Goal: Information Seeking & Learning: Learn about a topic

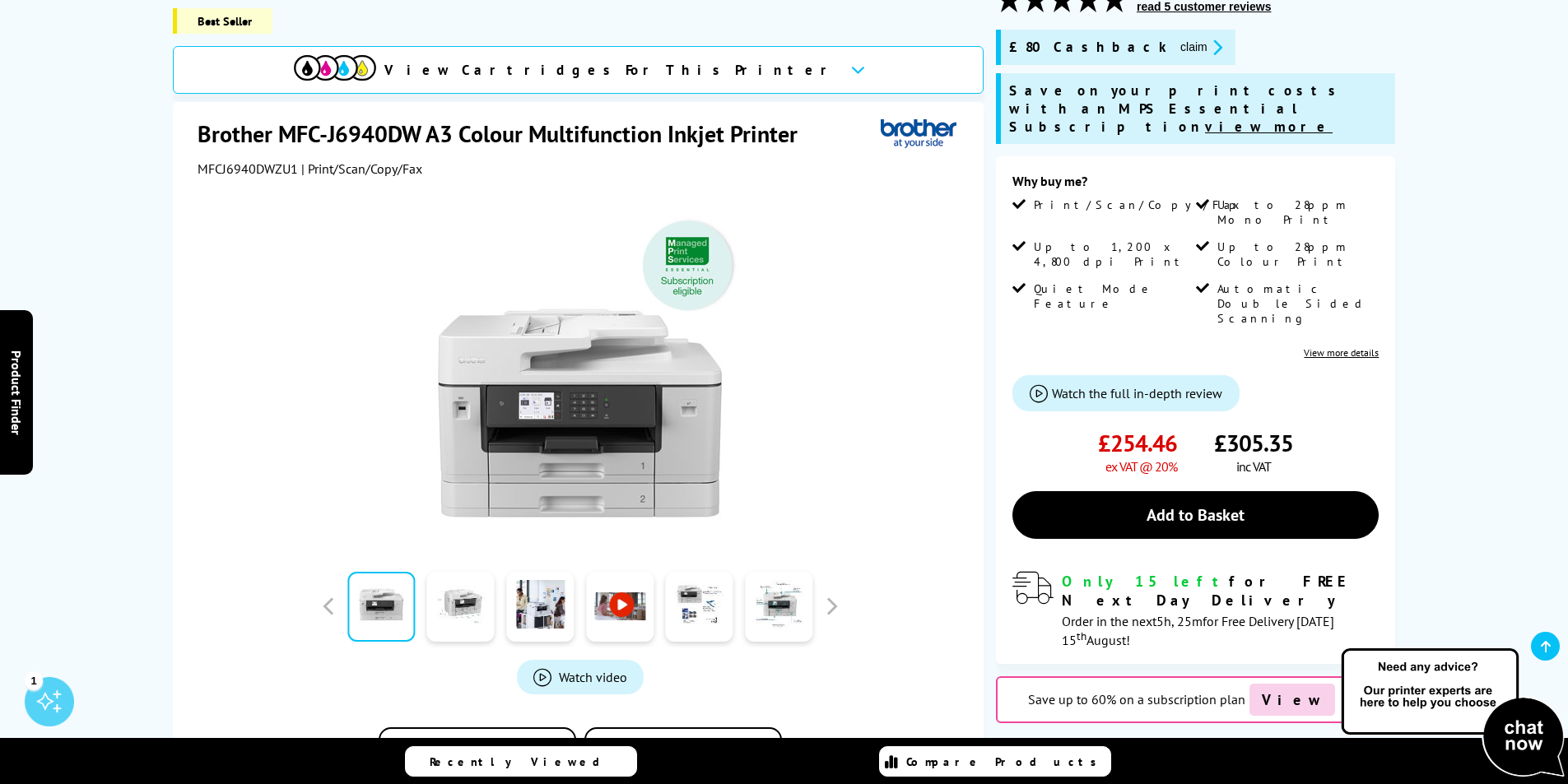
scroll to position [165, 0]
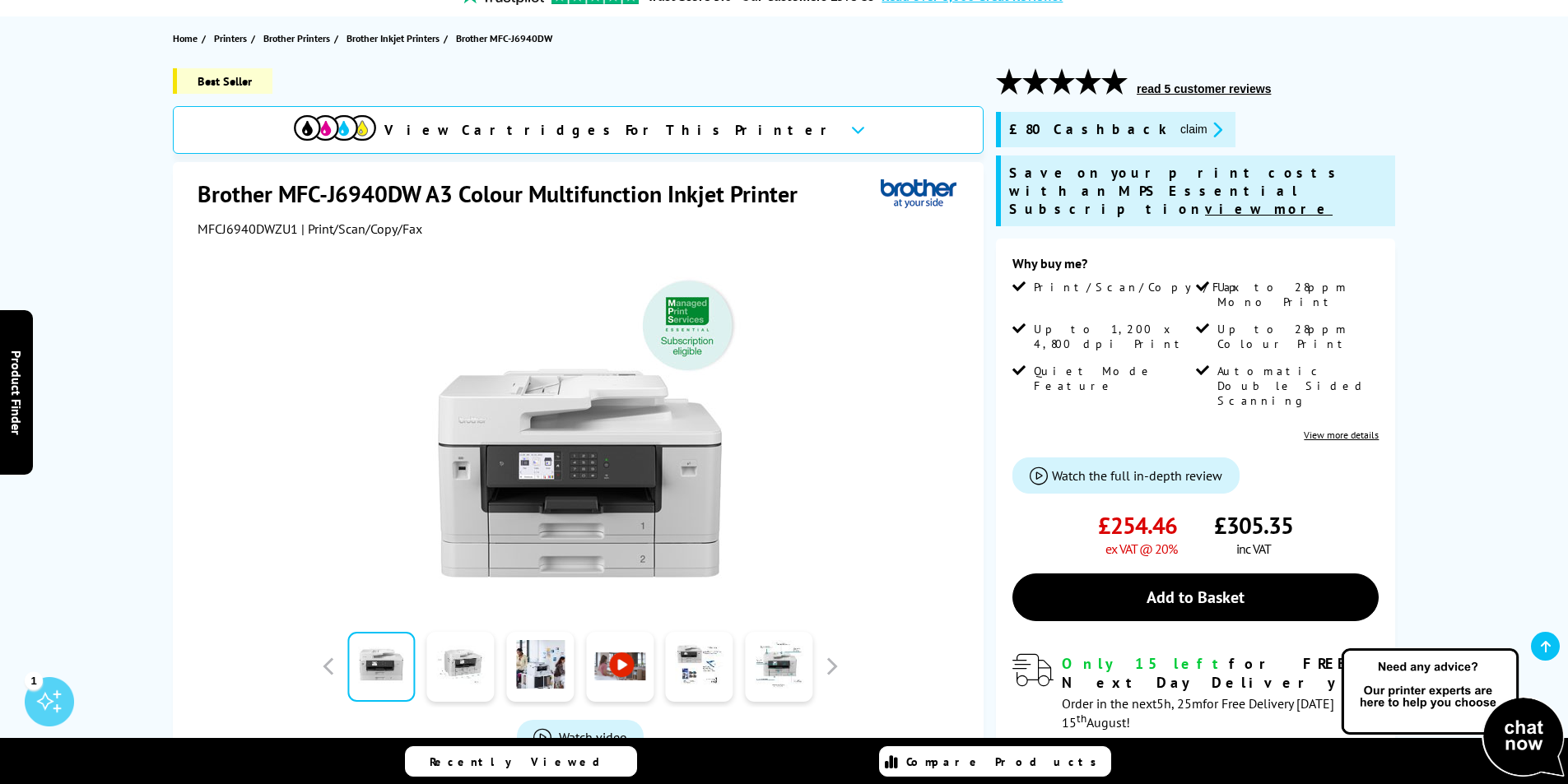
click at [1360, 428] on link "View more details" at bounding box center [1341, 434] width 75 height 13
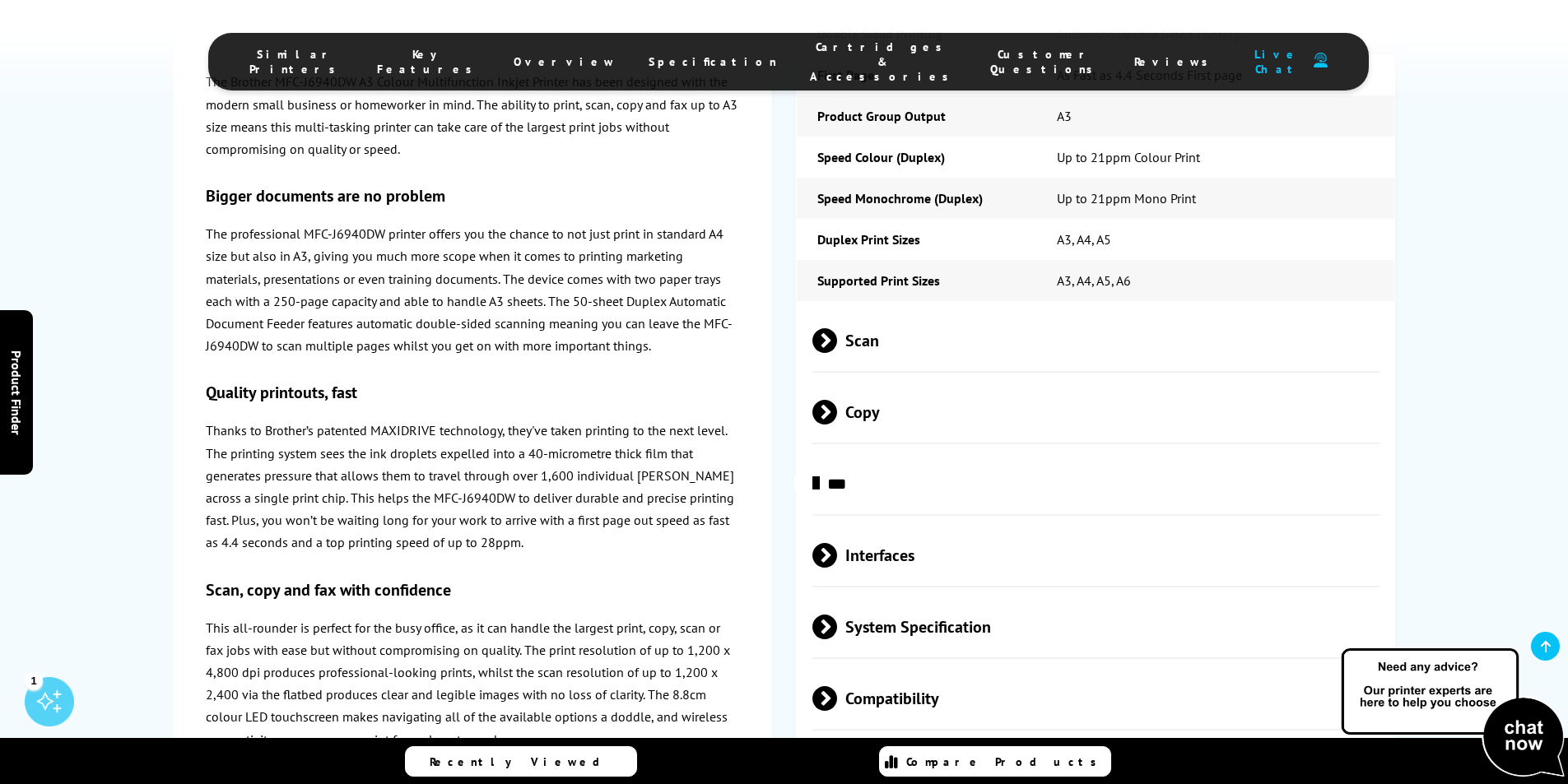
scroll to position [4228, 0]
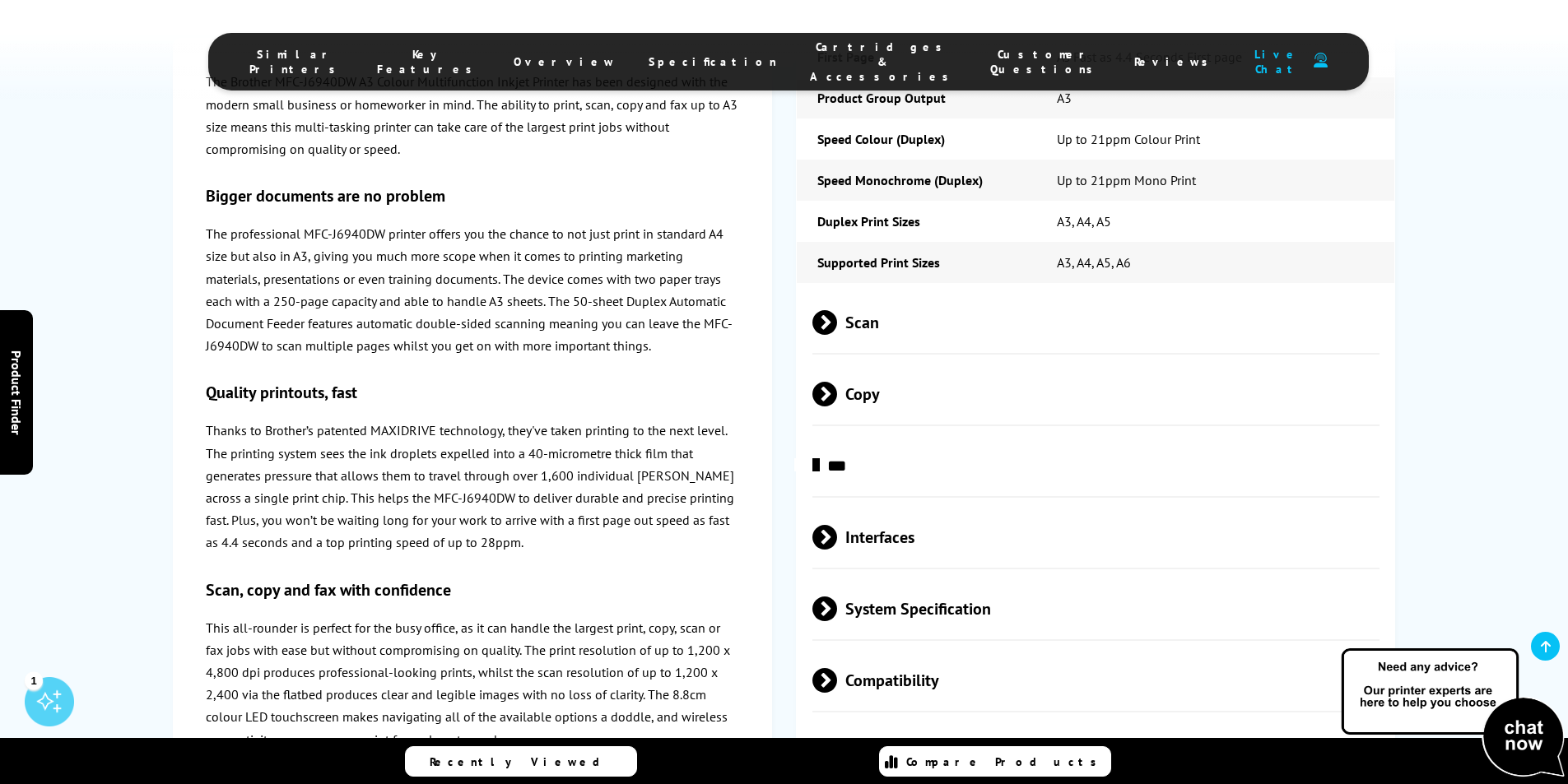
click at [888, 578] on span "System Specification" at bounding box center [1096, 608] width 567 height 62
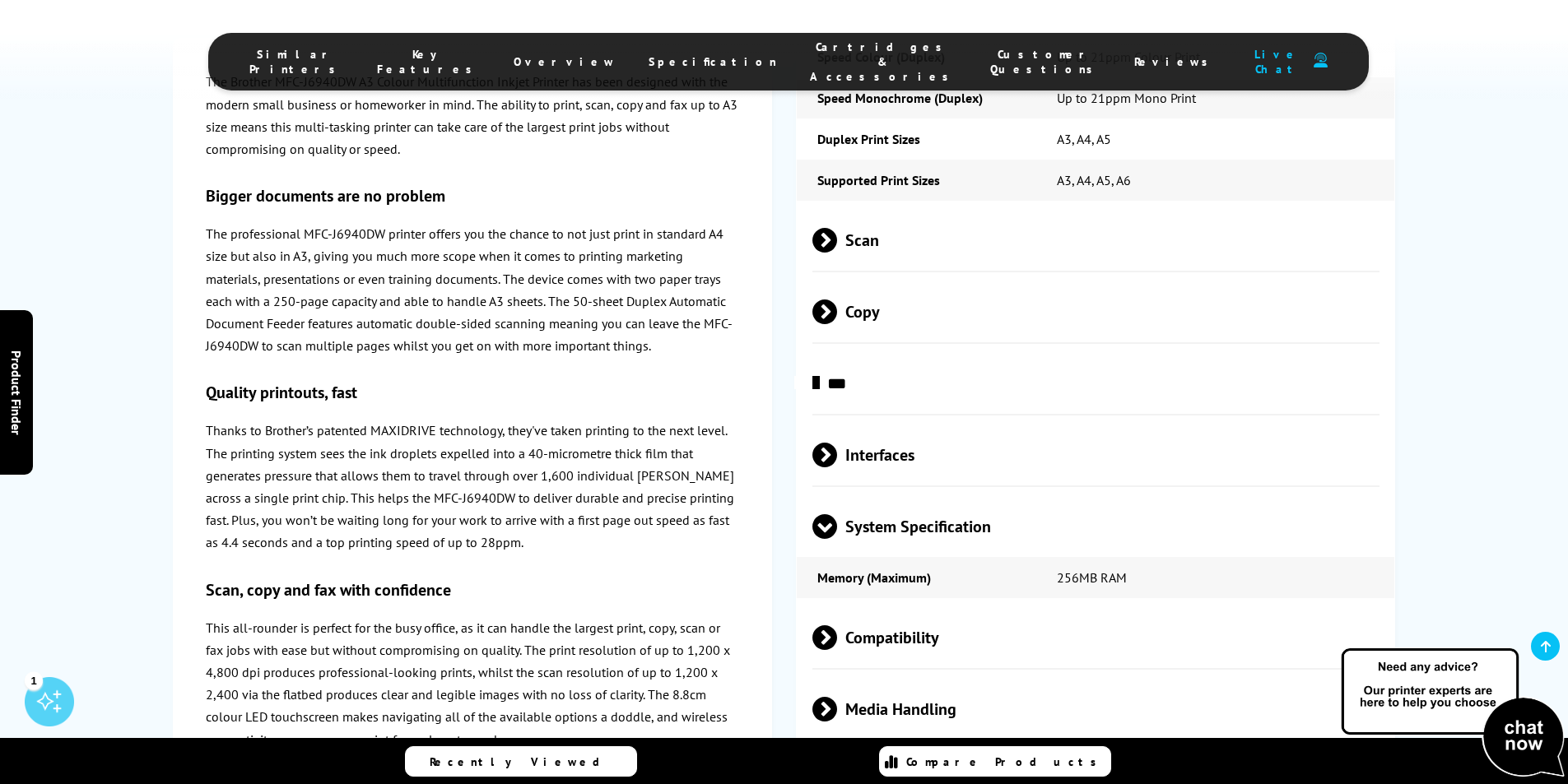
click at [929, 495] on span "System Specification" at bounding box center [1096, 526] width 567 height 62
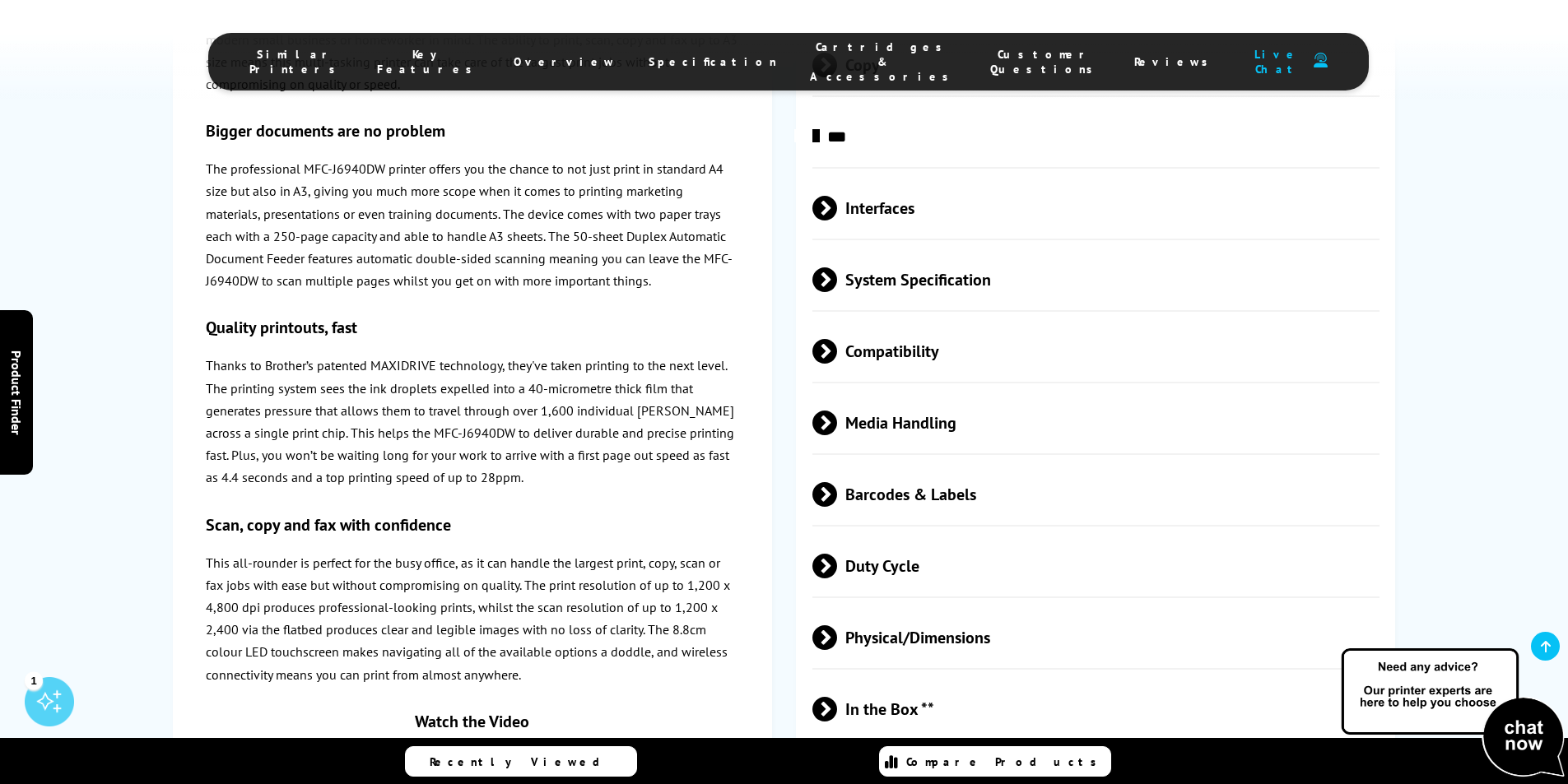
scroll to position [4721, 0]
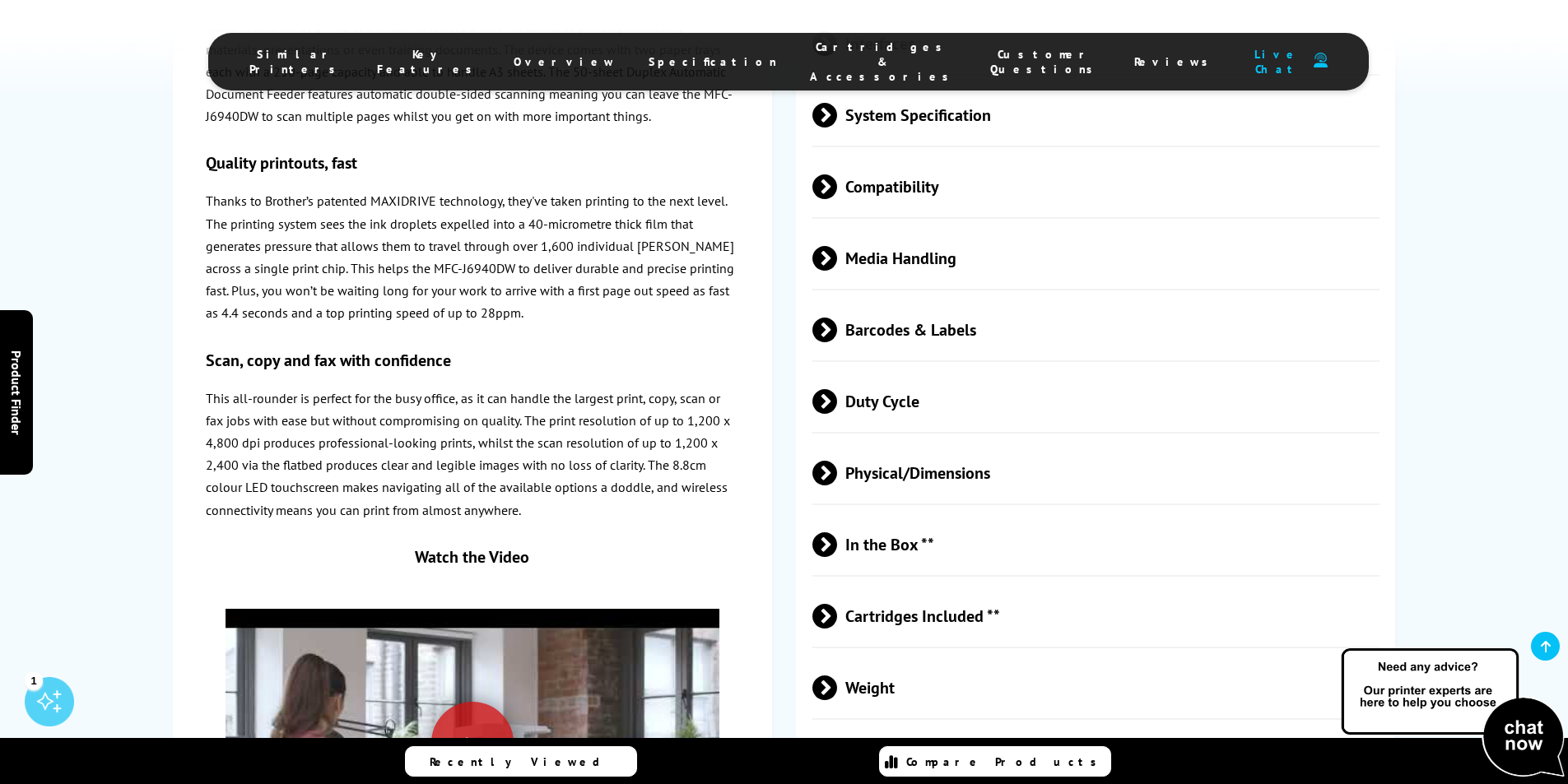
click at [941, 442] on span "Physical/Dimensions" at bounding box center [1096, 473] width 567 height 62
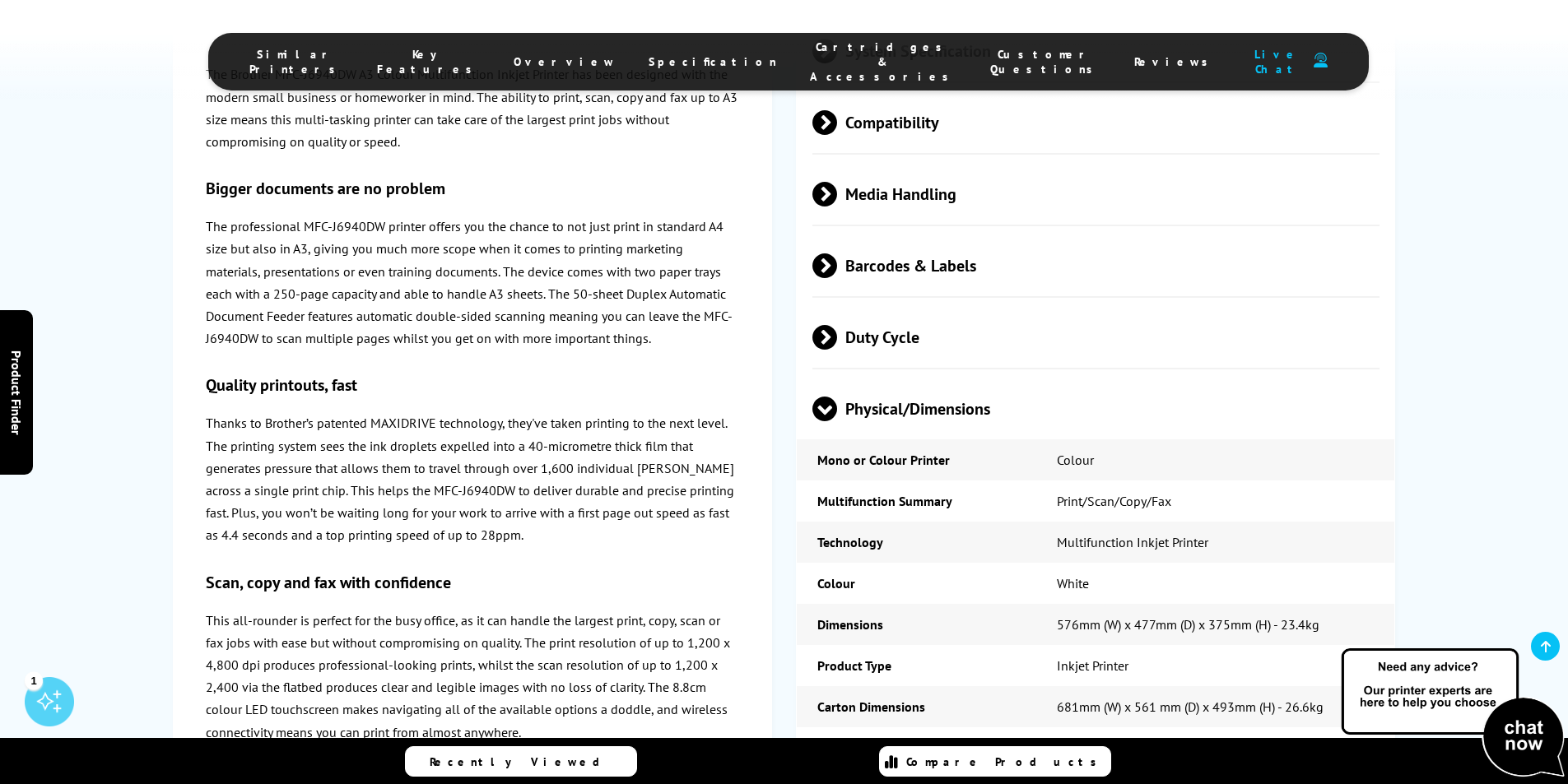
scroll to position [4803, 0]
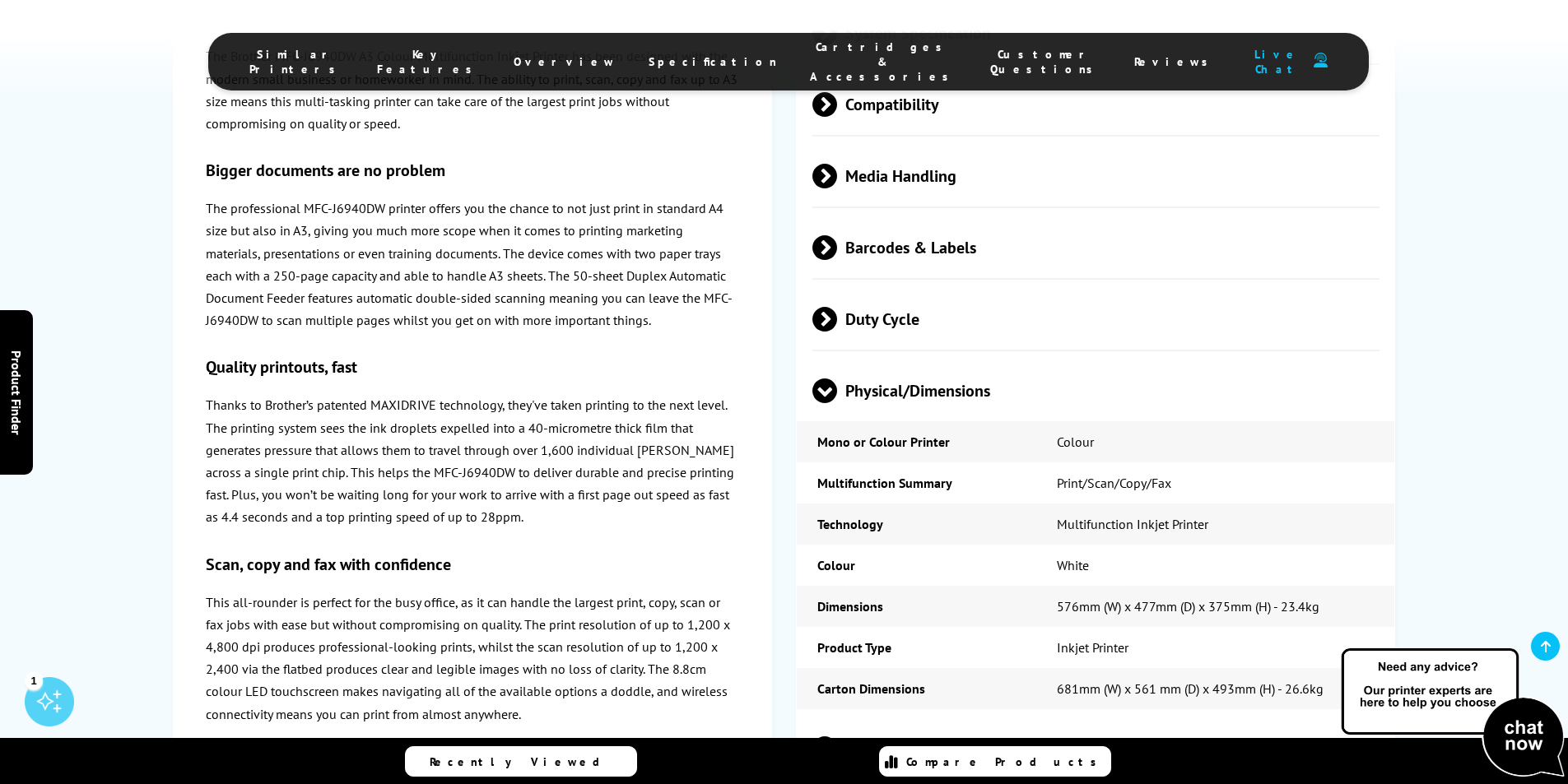
click at [873, 360] on span "Physical/Dimensions" at bounding box center [1096, 391] width 567 height 62
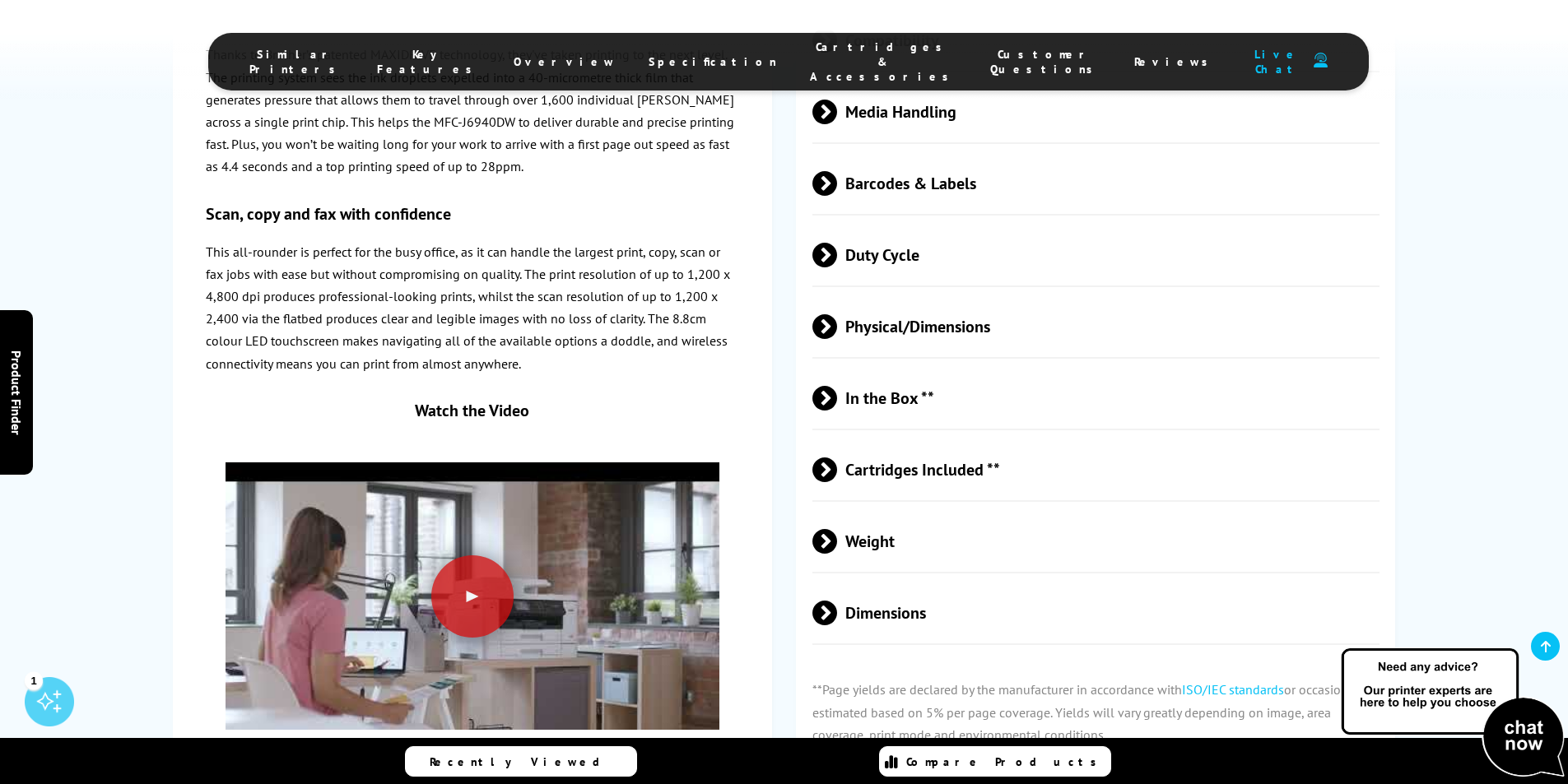
scroll to position [4885, 0]
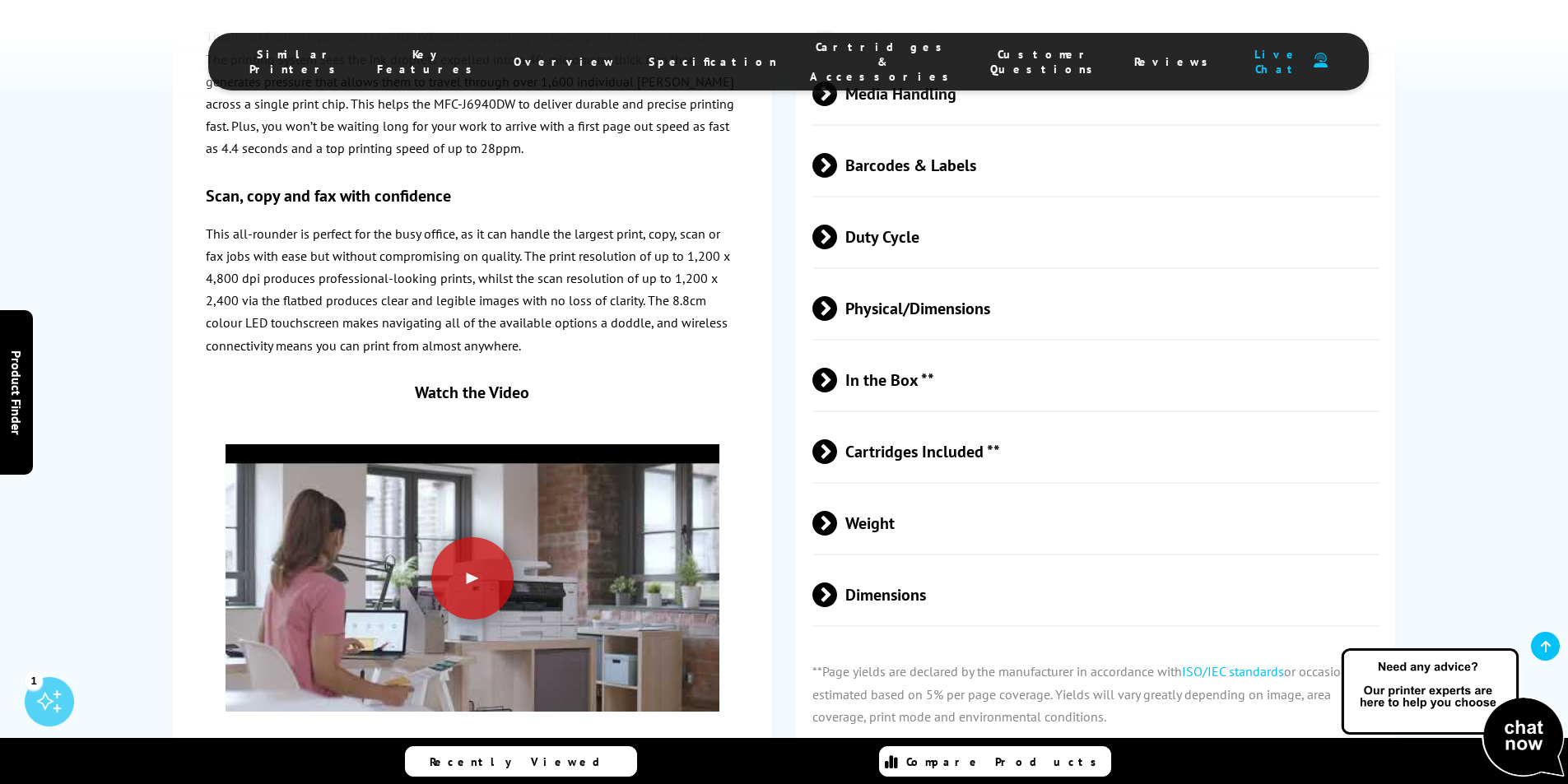
click at [884, 492] on span "Weight" at bounding box center [1096, 523] width 567 height 62
